Goal: Information Seeking & Learning: Learn about a topic

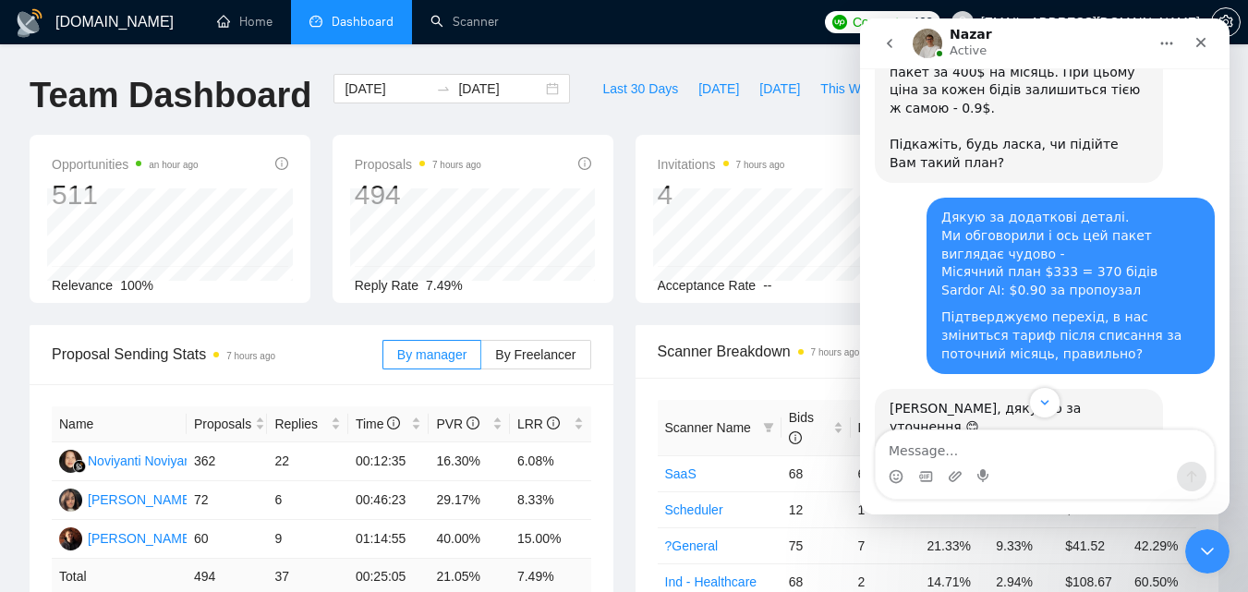
scroll to position [2410, 0]
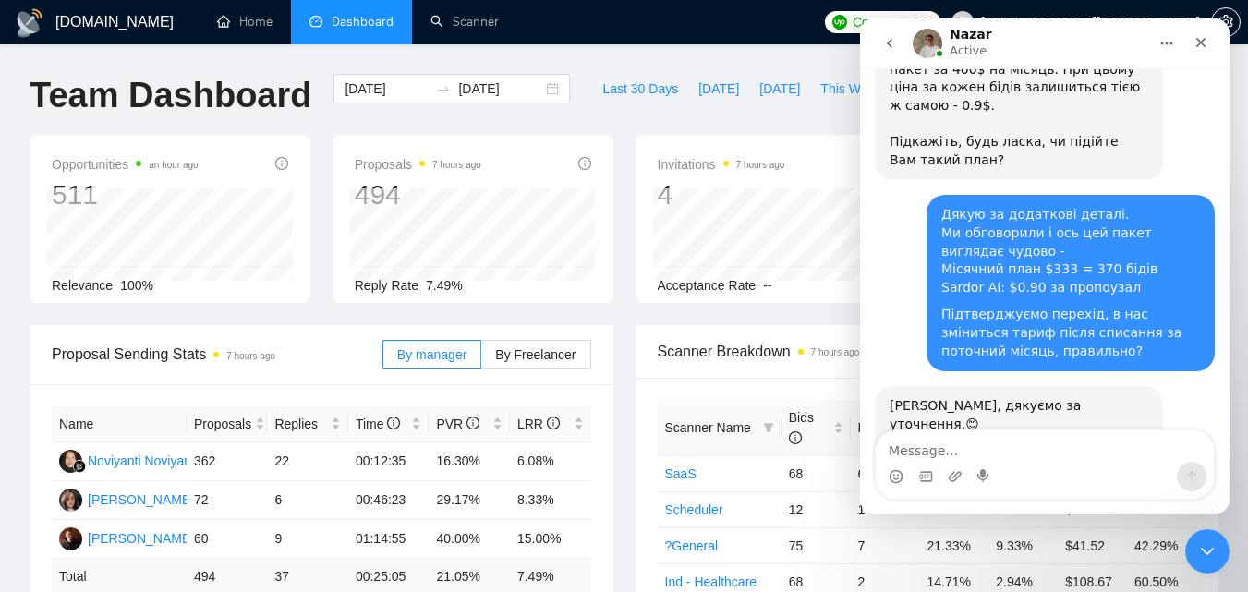
click at [1044, 469] on div "Intercom messenger" at bounding box center [1045, 477] width 338 height 30
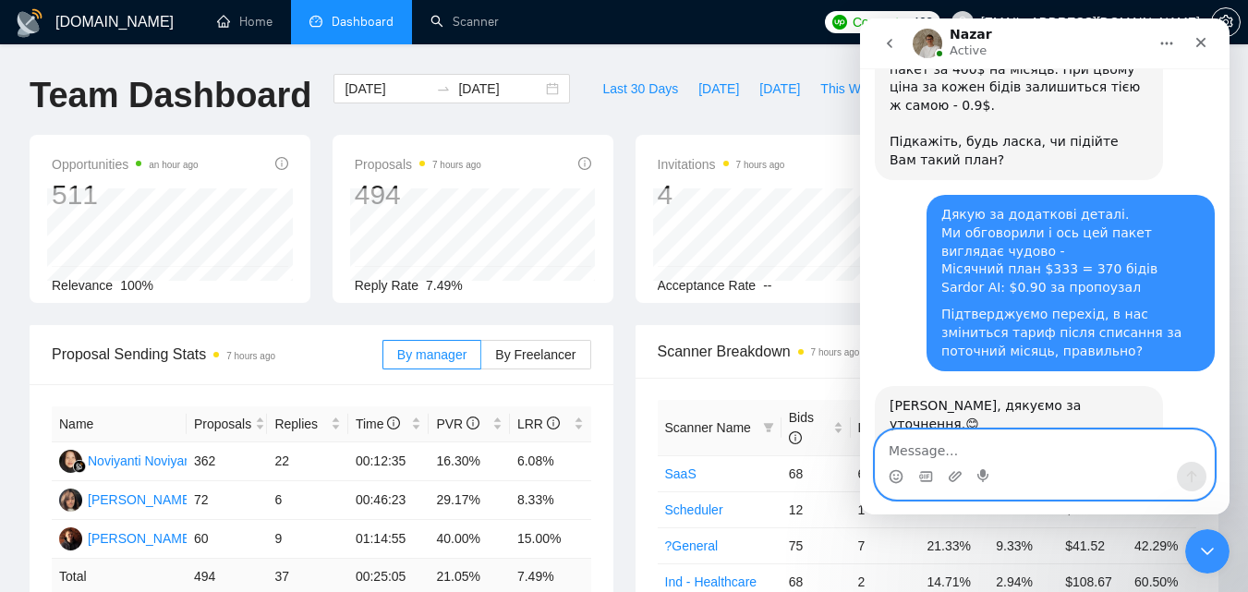
click at [1044, 455] on textarea "Message…" at bounding box center [1045, 446] width 338 height 31
type textarea "Так, поки так зручно."
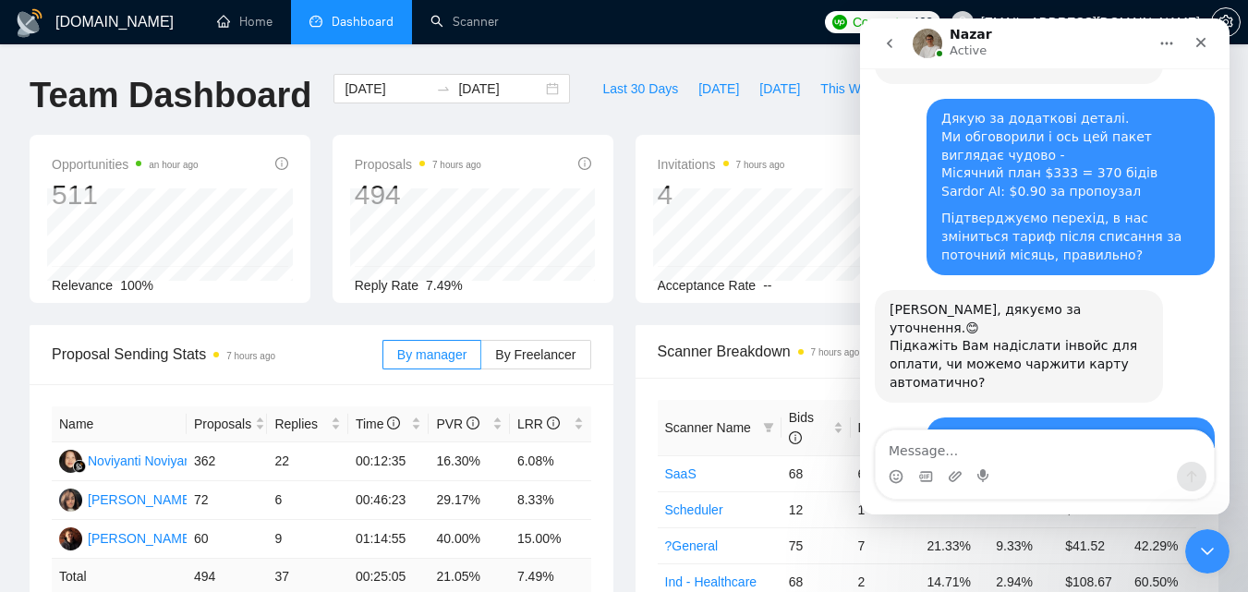
scroll to position [2543, 0]
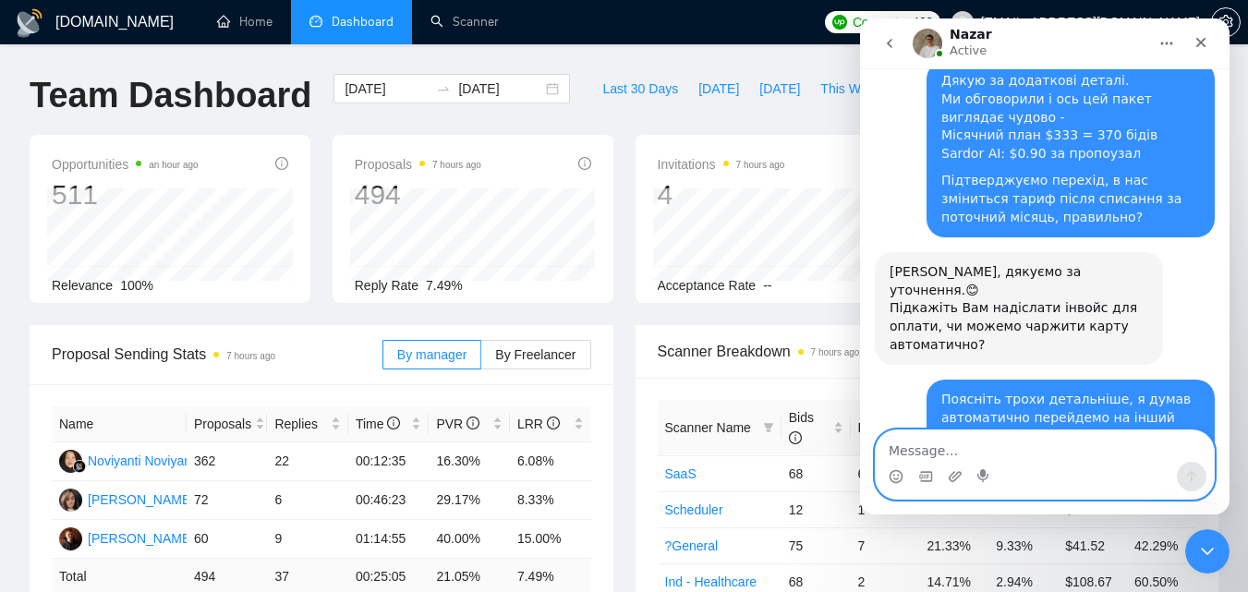
click at [1091, 445] on textarea "Message…" at bounding box center [1045, 446] width 338 height 31
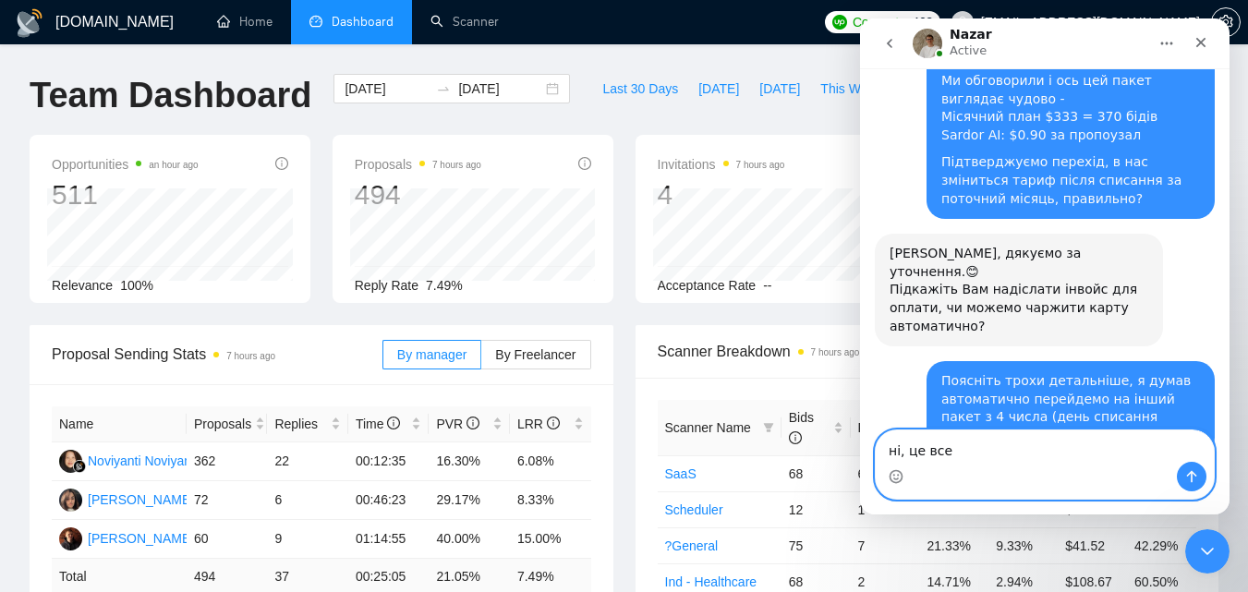
scroll to position [2580, 0]
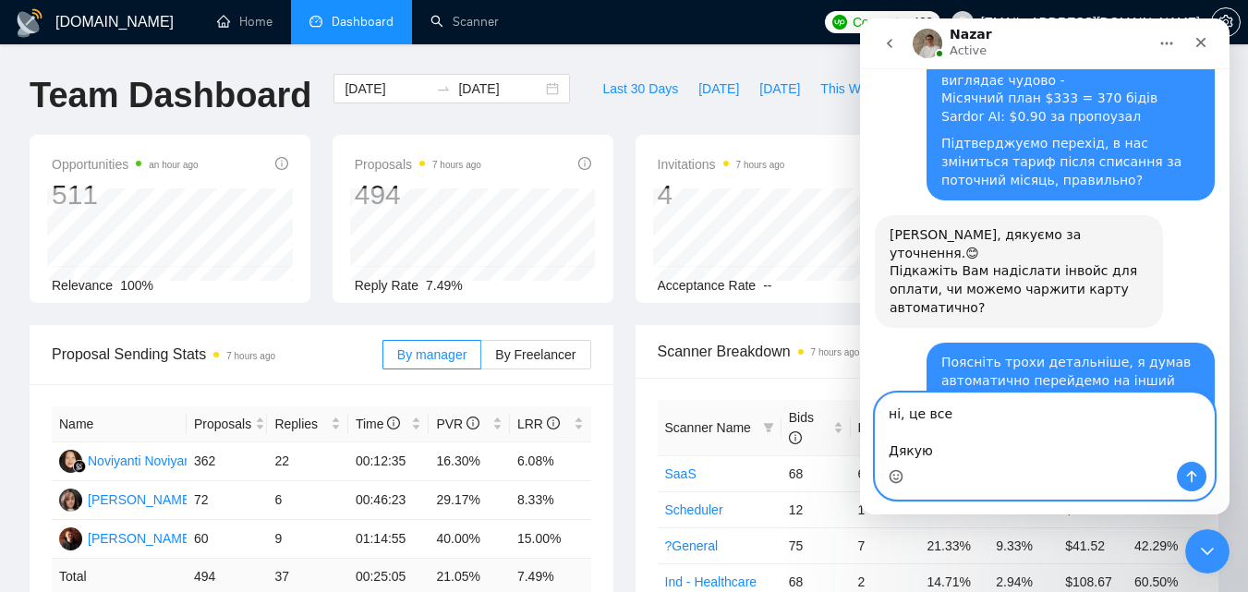
click at [903, 472] on icon "Emoji picker" at bounding box center [896, 476] width 15 height 15
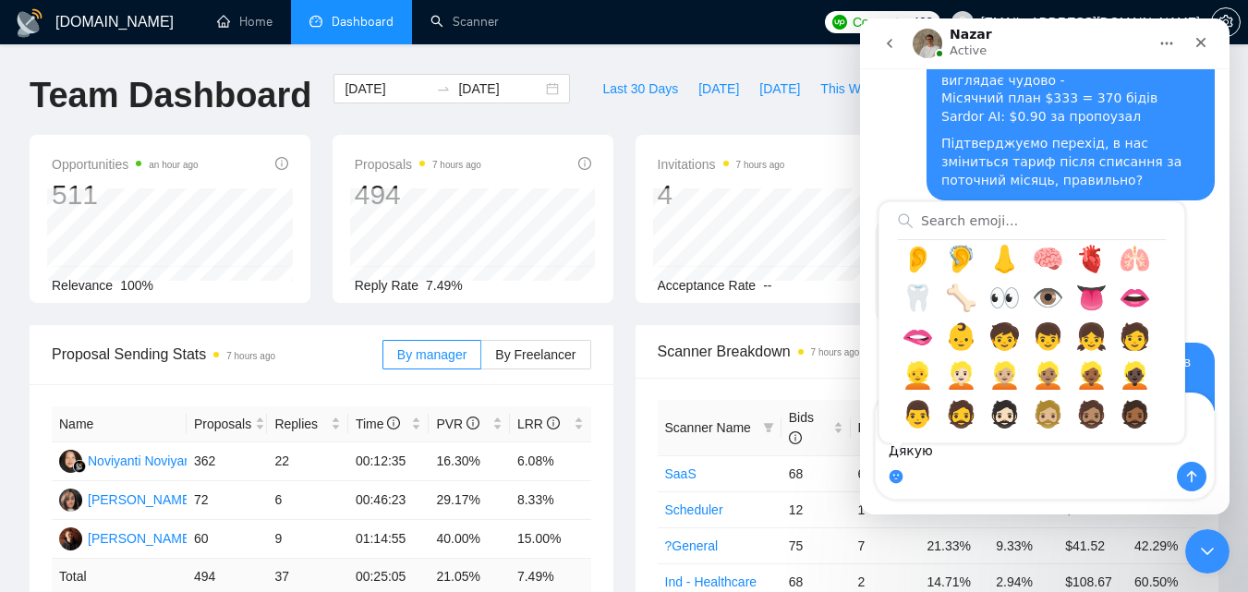
scroll to position [1571, 0]
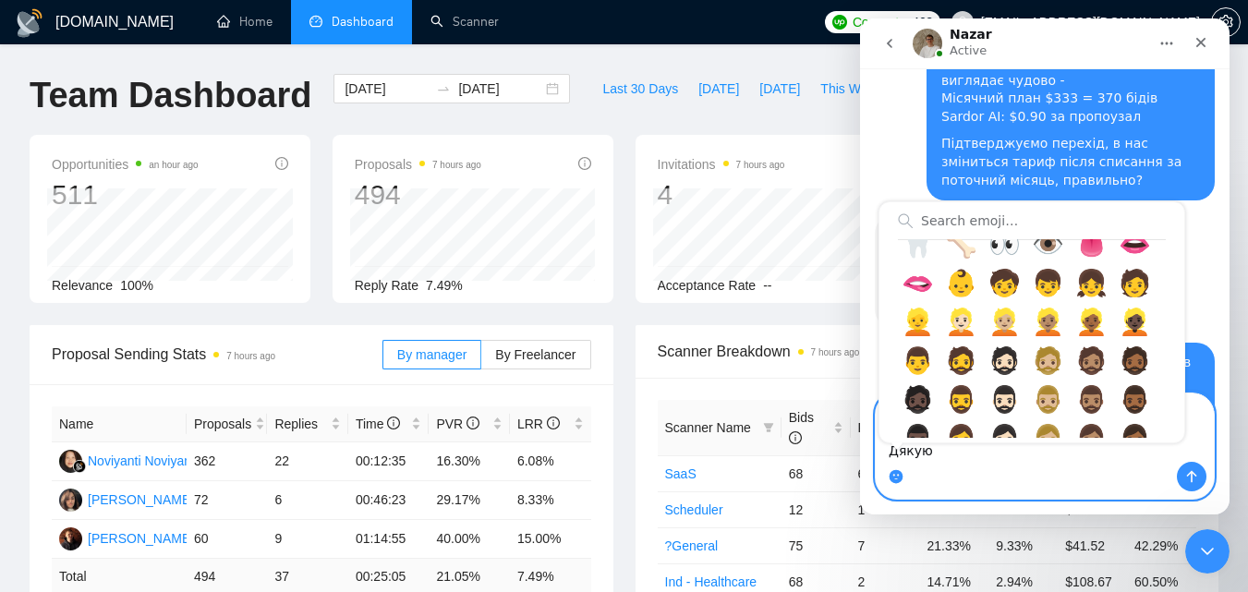
type textarea "ні, це все Дякую 🤝"
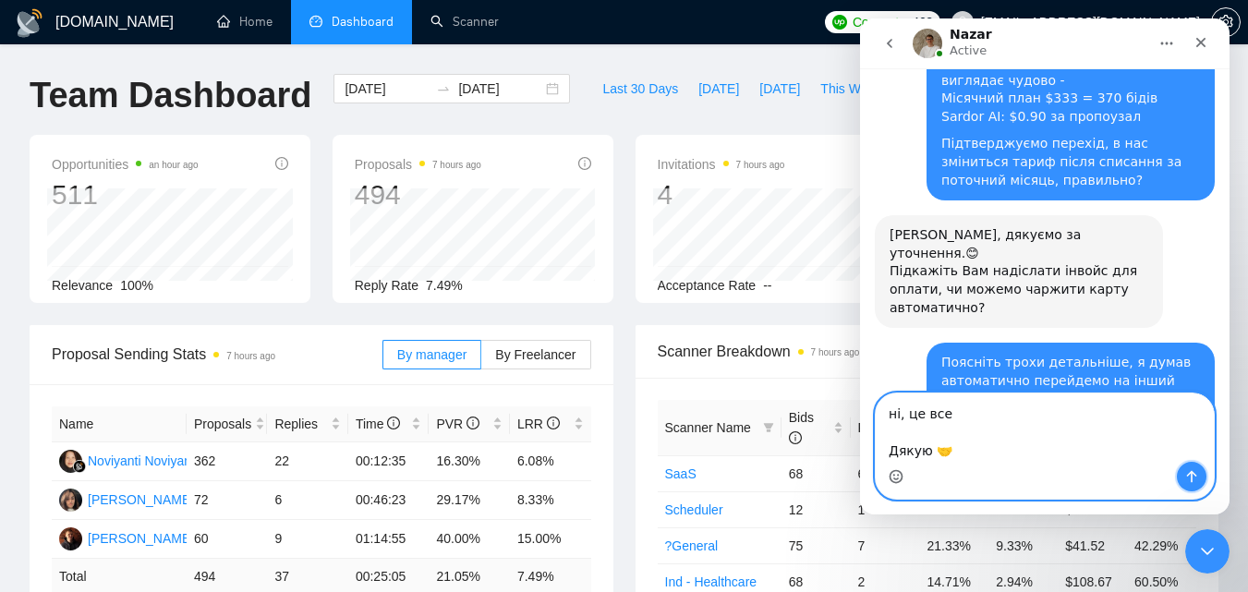
click at [1186, 467] on button "Send a message…" at bounding box center [1192, 477] width 30 height 30
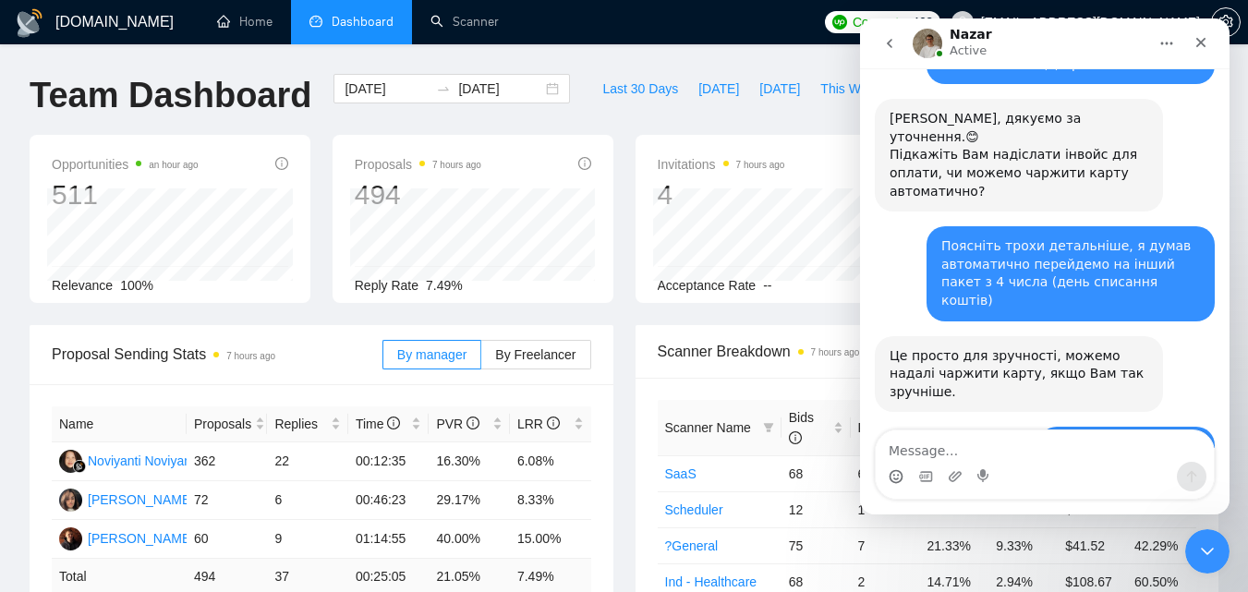
scroll to position [2681, 0]
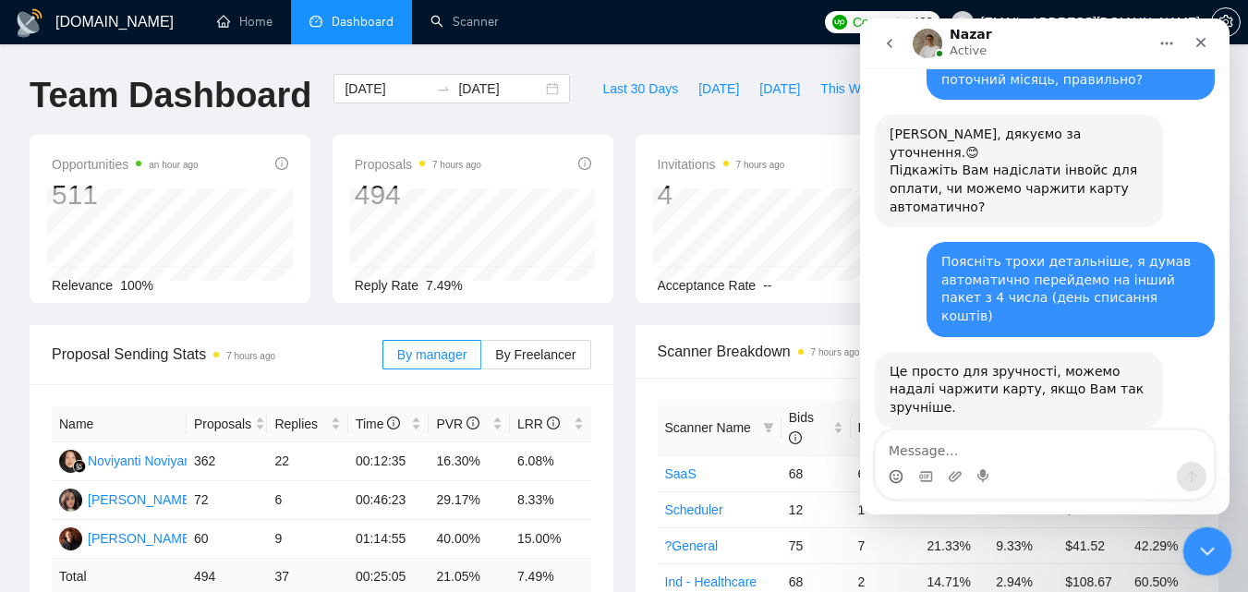
click at [1208, 543] on icon "Close Intercom Messenger" at bounding box center [1205, 549] width 22 height 22
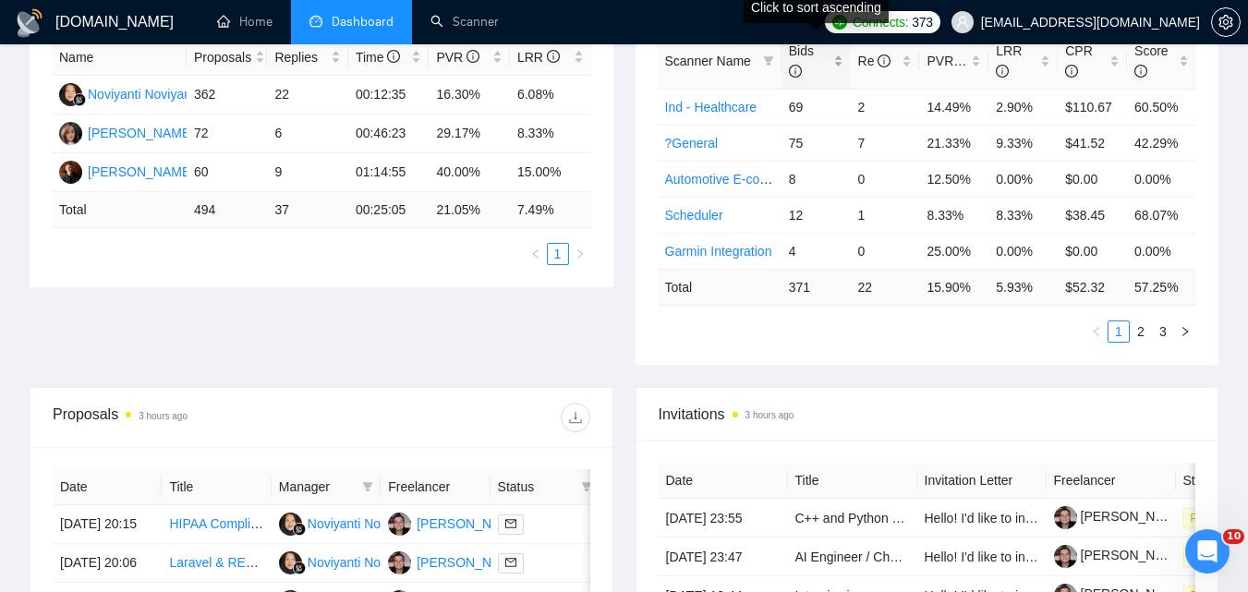
scroll to position [349, 0]
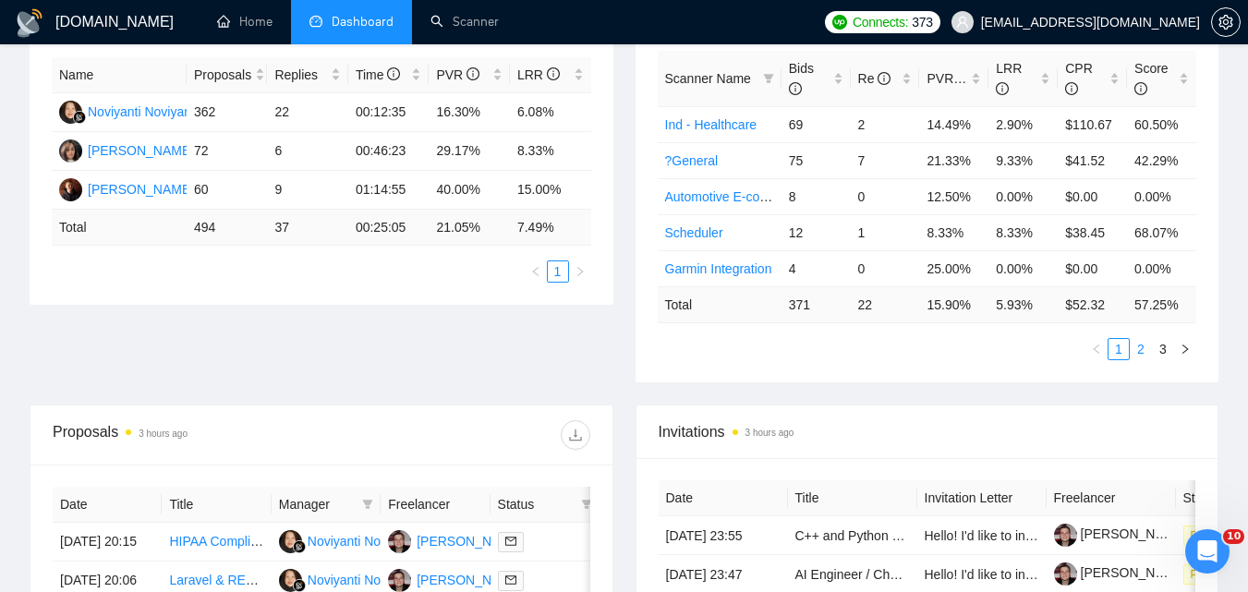
click at [1133, 345] on link "2" at bounding box center [1141, 349] width 20 height 20
click at [1159, 345] on link "3" at bounding box center [1163, 349] width 20 height 20
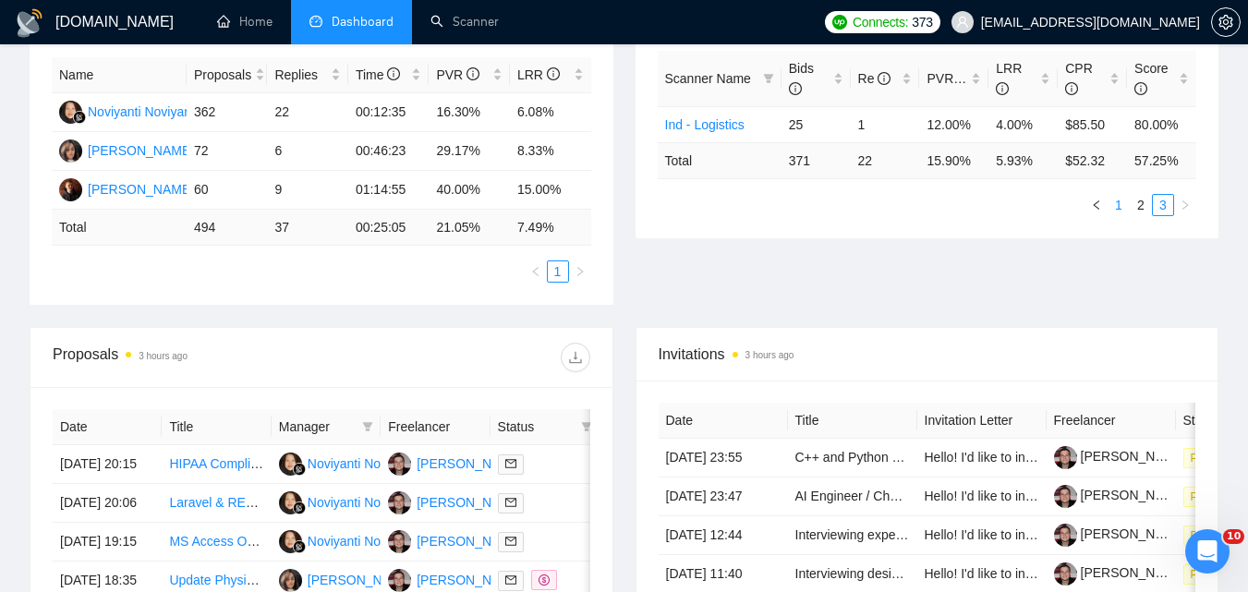
click at [1117, 203] on link "1" at bounding box center [1119, 205] width 20 height 20
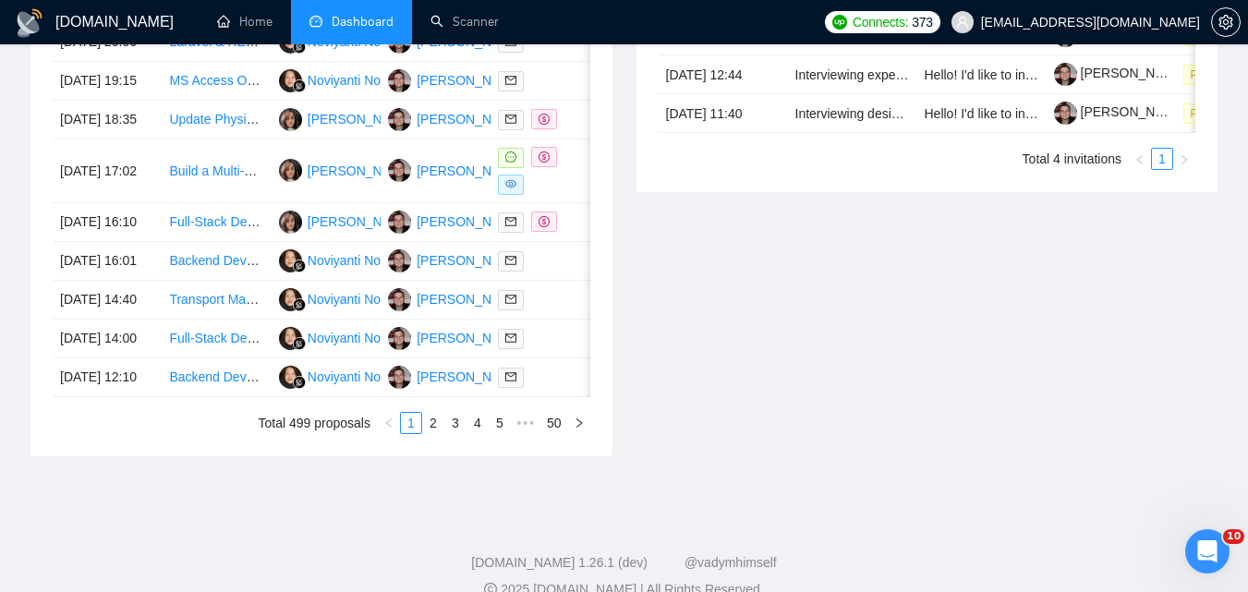
scroll to position [647, 0]
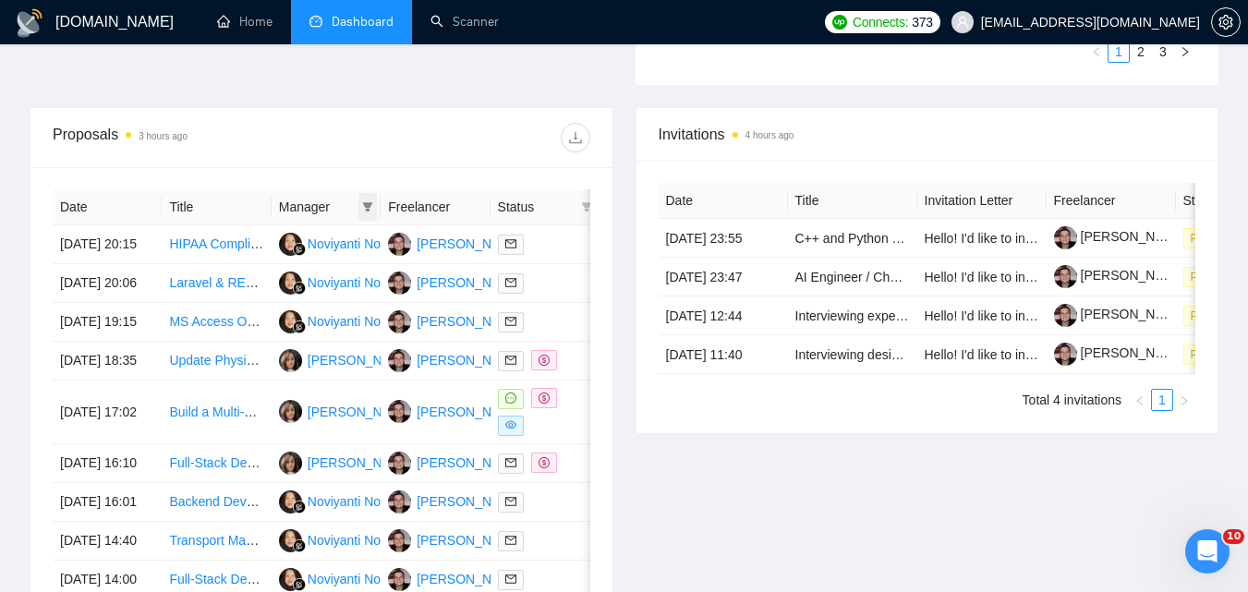
click at [366, 206] on icon "filter" at bounding box center [368, 206] width 10 height 9
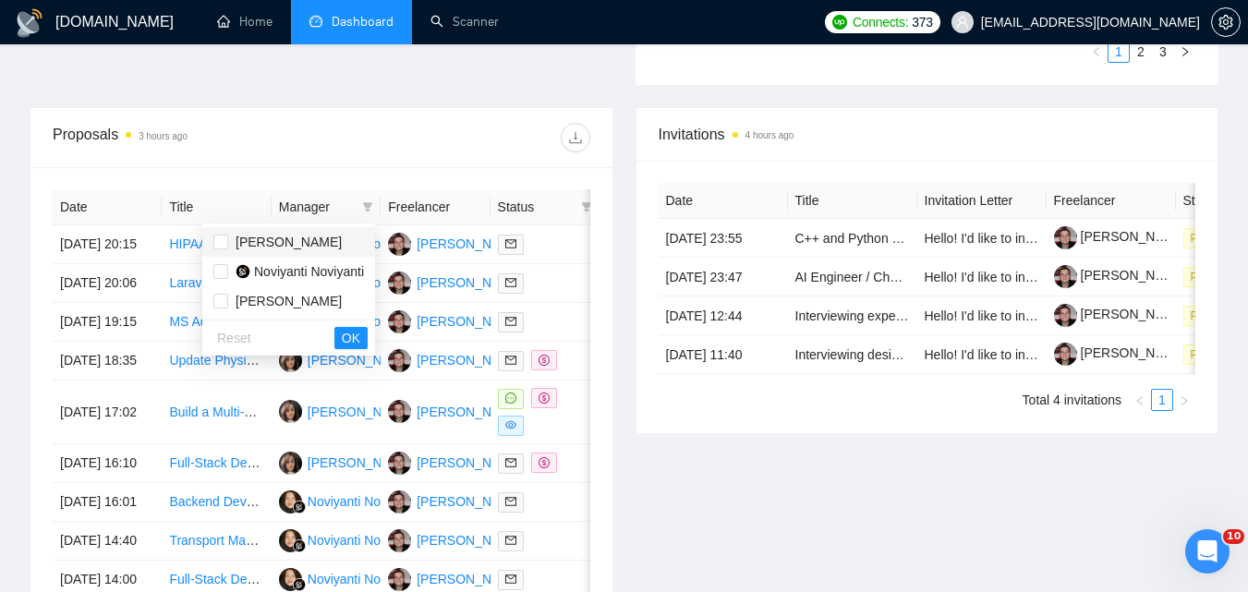
click at [285, 235] on span "[PERSON_NAME]" at bounding box center [289, 242] width 106 height 15
click at [355, 338] on span "OK" at bounding box center [351, 338] width 18 height 20
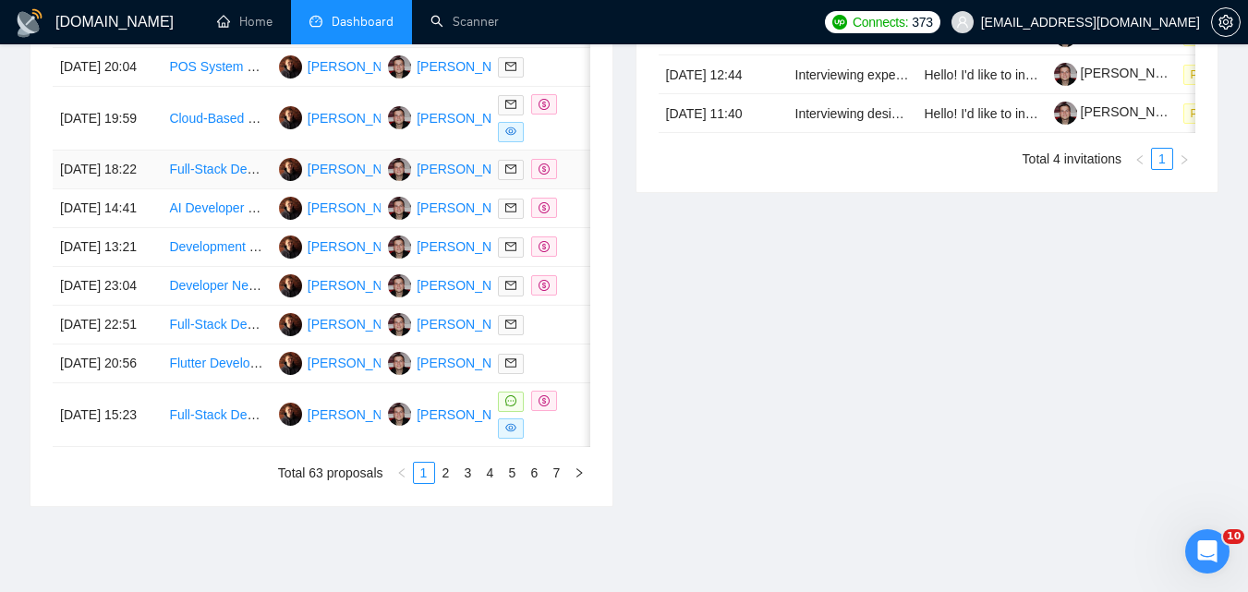
scroll to position [924, 0]
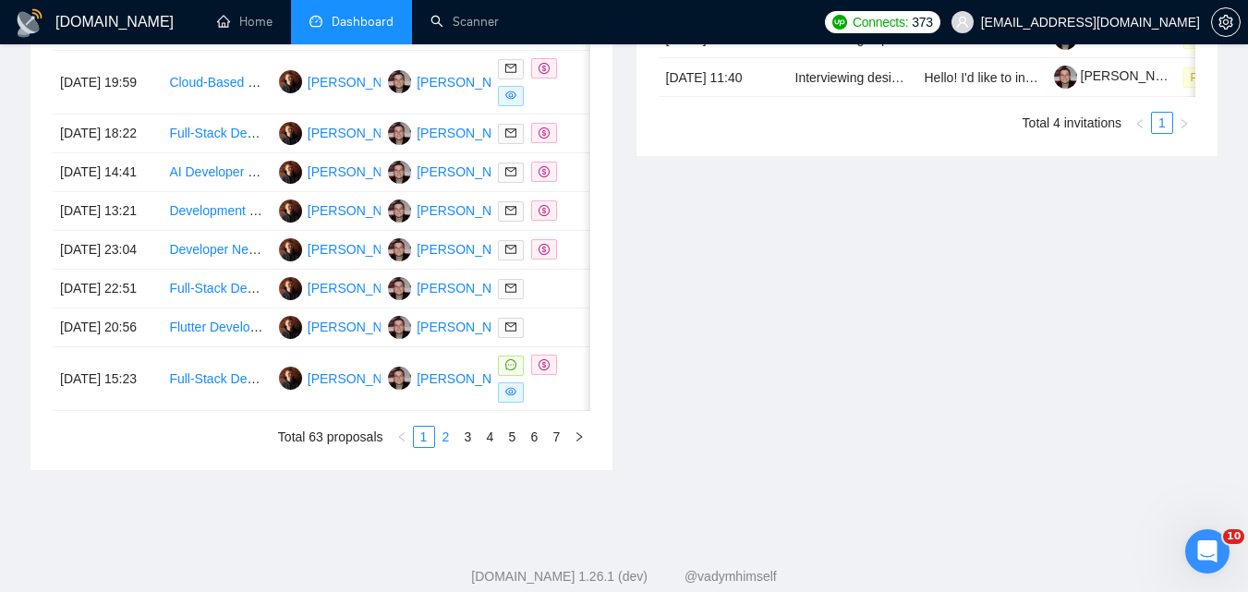
click at [441, 447] on link "2" at bounding box center [446, 437] width 20 height 20
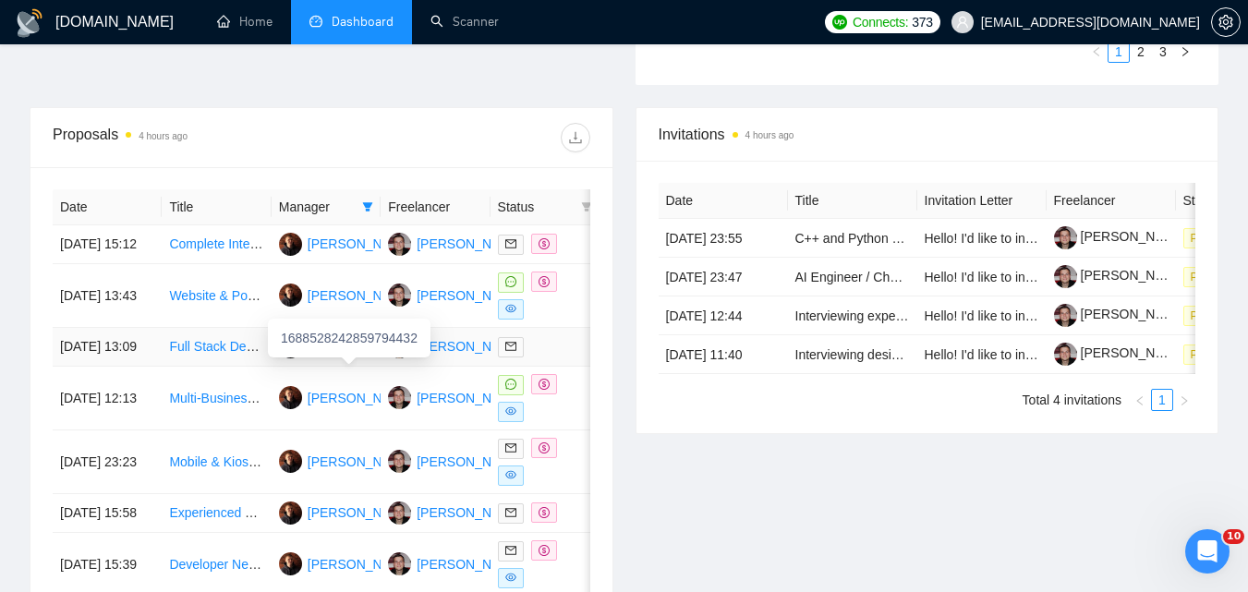
scroll to position [739, 0]
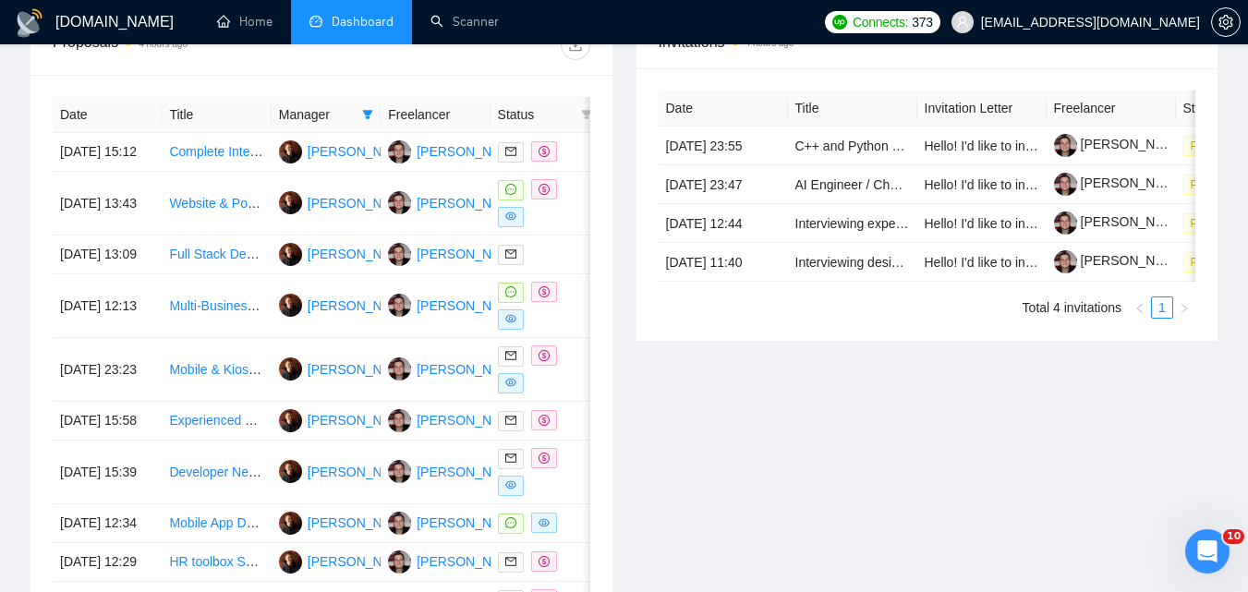
click at [358, 107] on div "Manager" at bounding box center [326, 114] width 94 height 20
click at [364, 111] on icon "filter" at bounding box center [368, 114] width 10 height 9
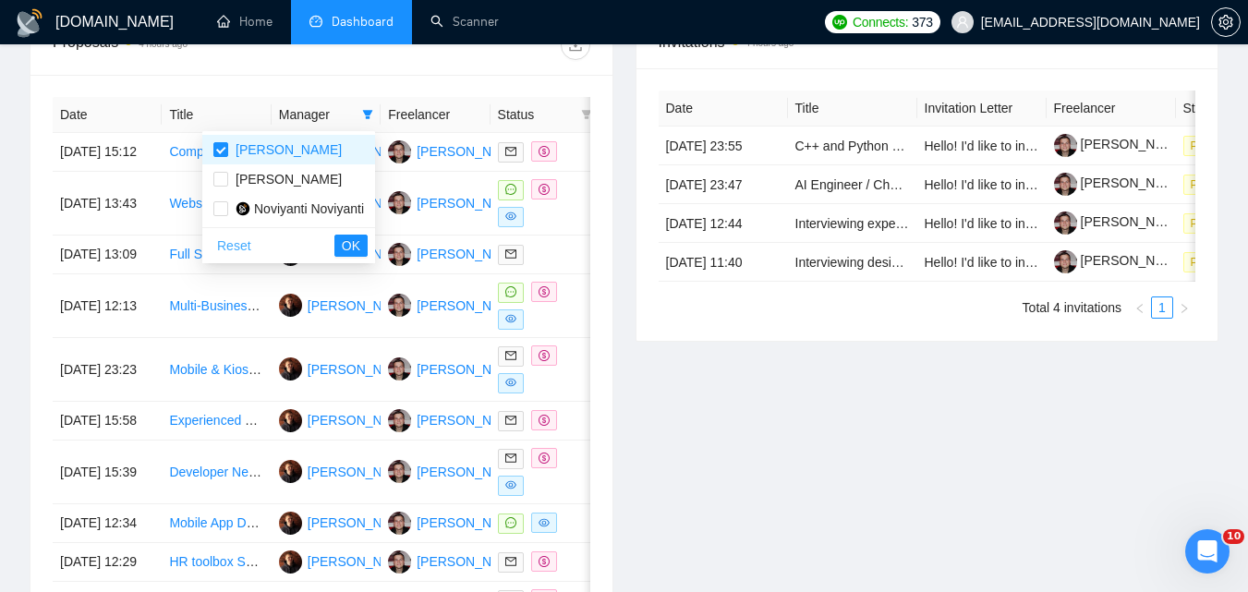
click at [241, 243] on span "Reset" at bounding box center [234, 246] width 34 height 20
checkbox input "false"
click at [360, 240] on span "OK" at bounding box center [351, 246] width 18 height 20
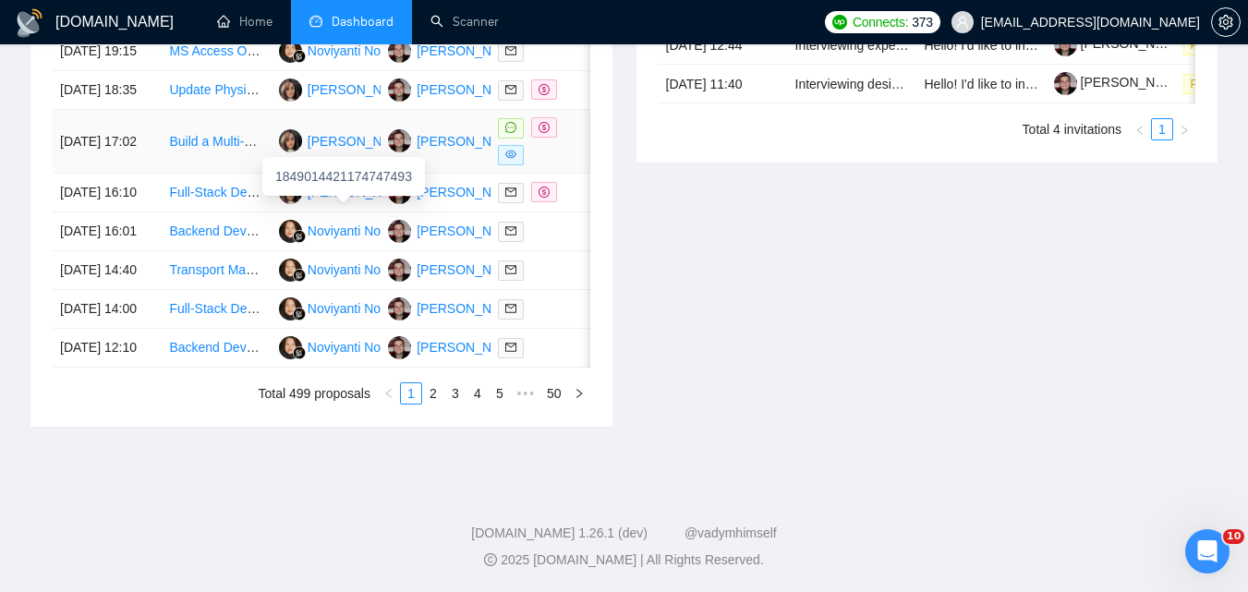
scroll to position [924, 0]
click at [432, 404] on link "2" at bounding box center [433, 393] width 20 height 20
